Goal: Task Accomplishment & Management: Use online tool/utility

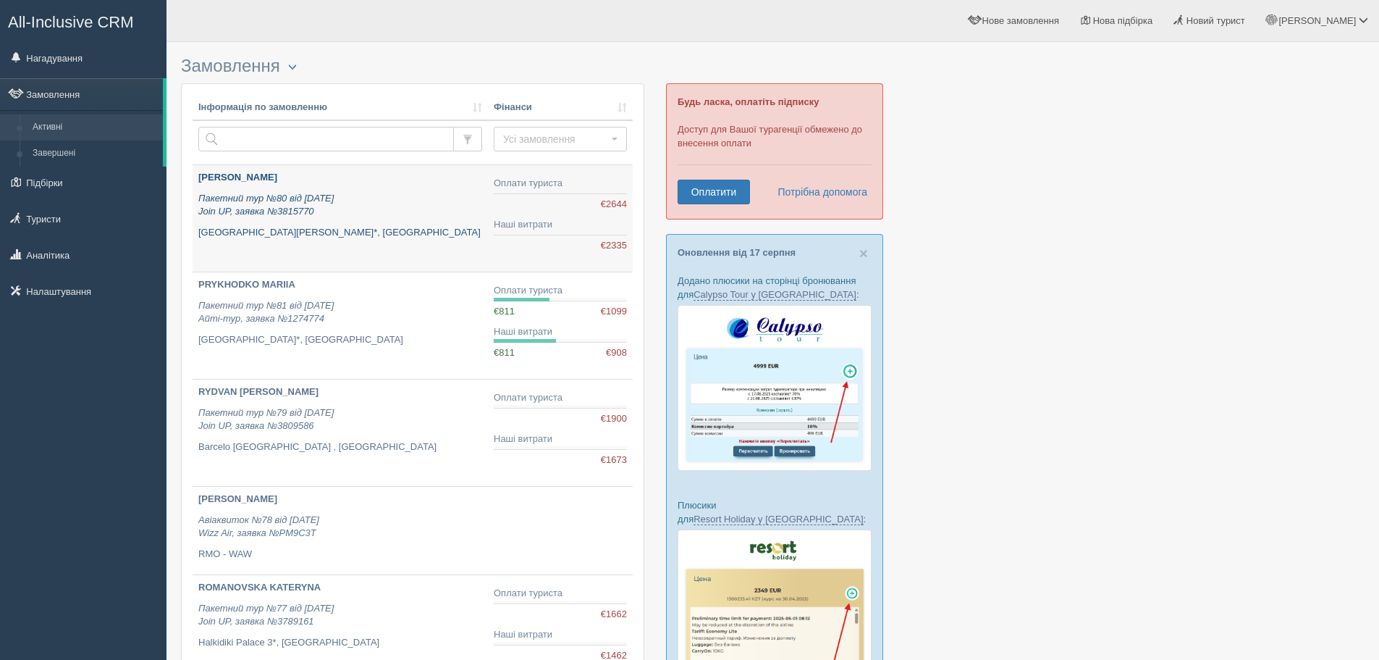
click at [293, 212] on icon "Пакетний тур №80 від 18.08.2025 Join UP, заявка №3815770" at bounding box center [265, 205] width 135 height 25
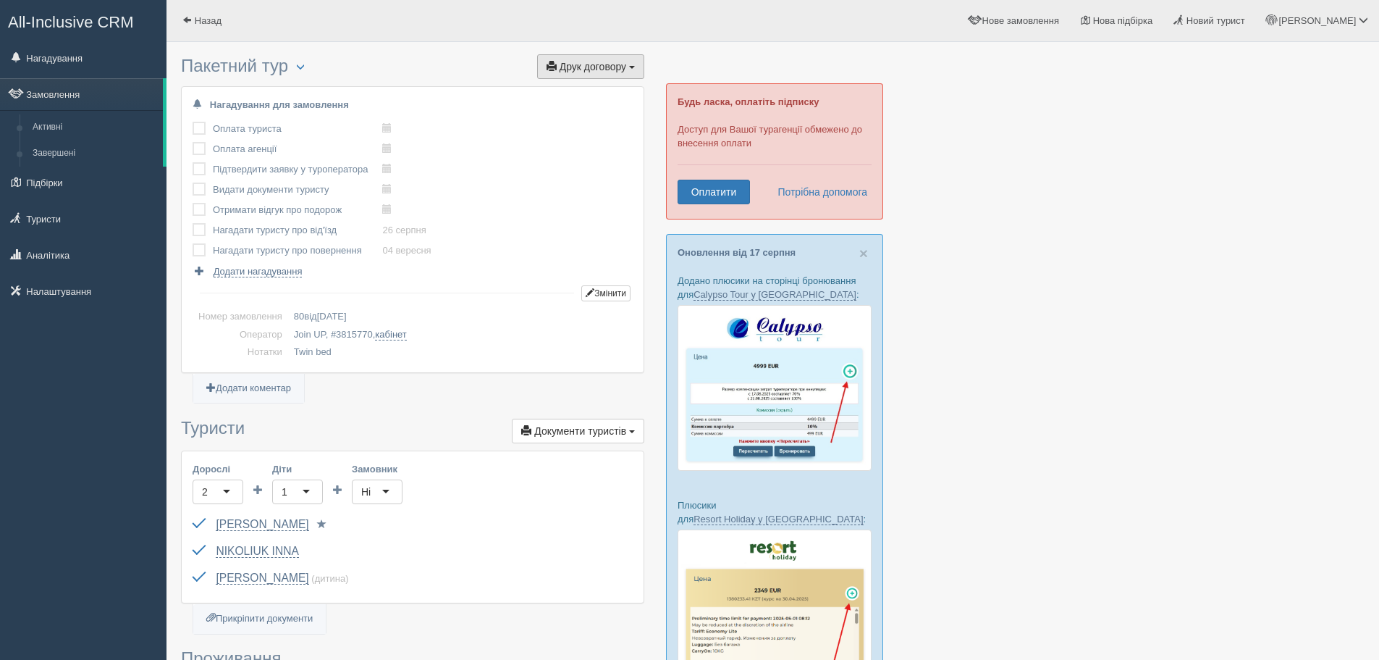
click at [572, 64] on span "Друк договору" at bounding box center [593, 67] width 67 height 12
click at [472, 90] on link "Join UP" at bounding box center [545, 93] width 196 height 24
click at [55, 90] on link "Замовлення" at bounding box center [81, 94] width 163 height 32
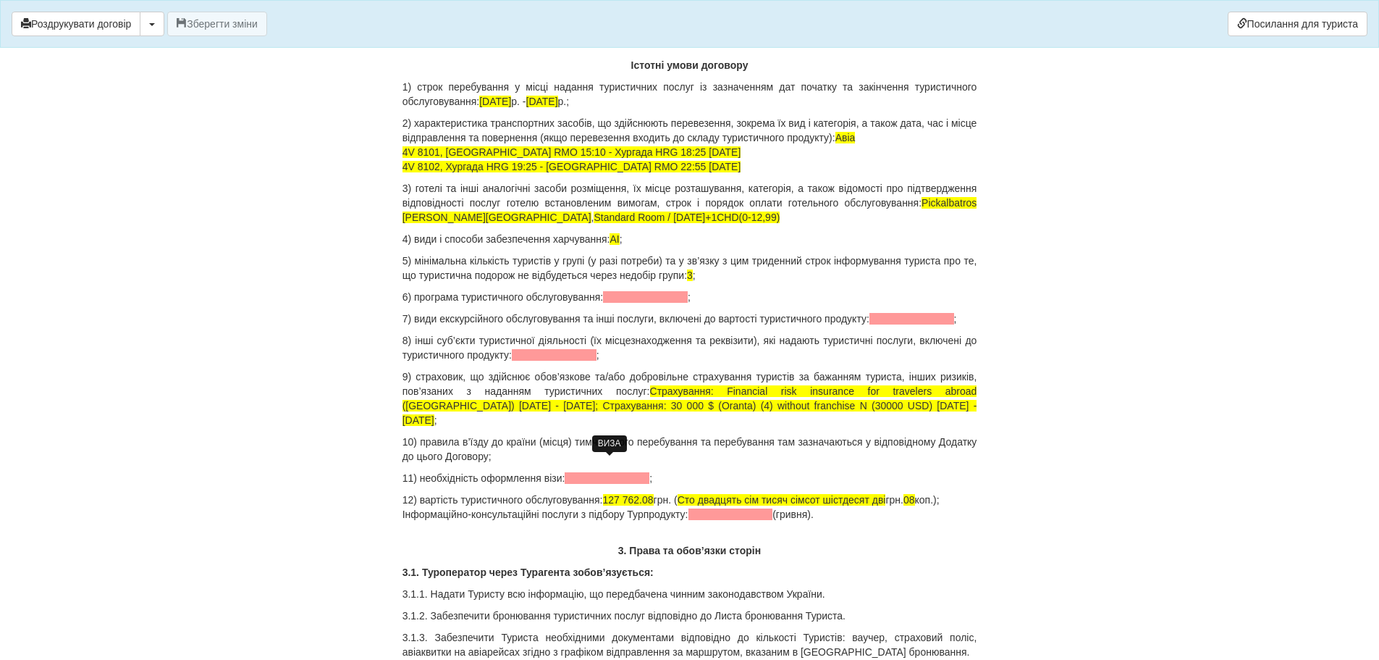
scroll to position [1448, 0]
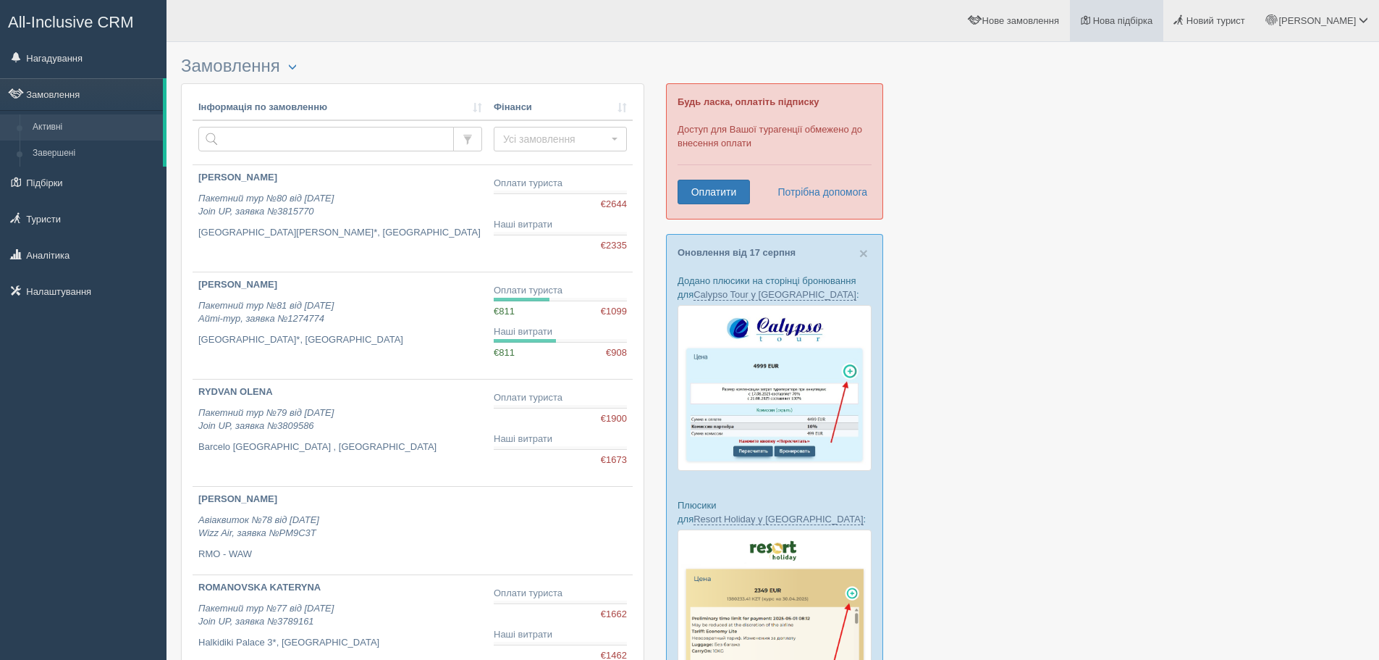
click at [1152, 26] on link "Нова підбірка" at bounding box center [1116, 20] width 93 height 41
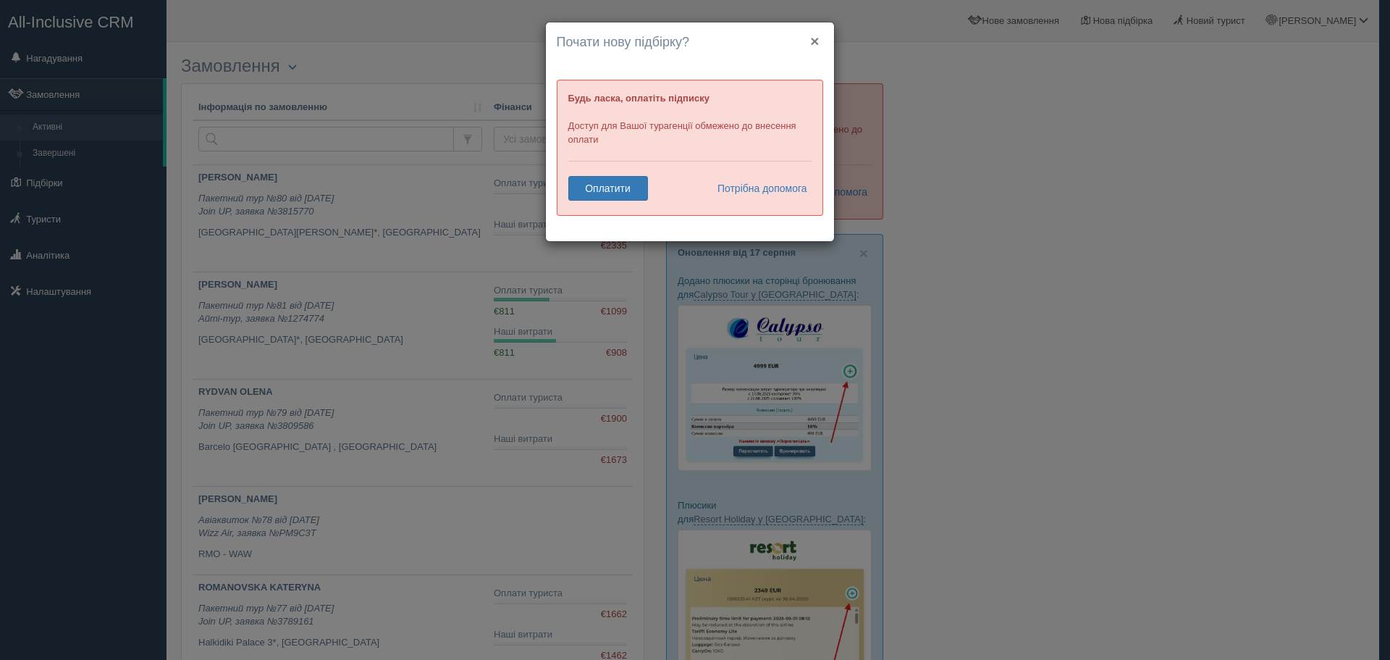
click at [812, 44] on button "×" at bounding box center [814, 40] width 9 height 15
